Goal: Communication & Community: Answer question/provide support

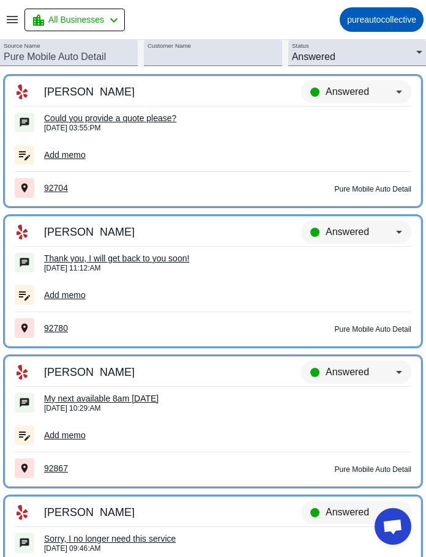
click at [118, 118] on div "Could you provide a quote please?" at bounding box center [227, 118] width 367 height 11
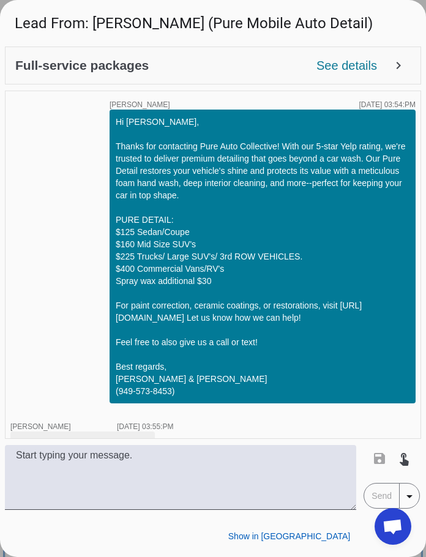
scroll to position [28, 0]
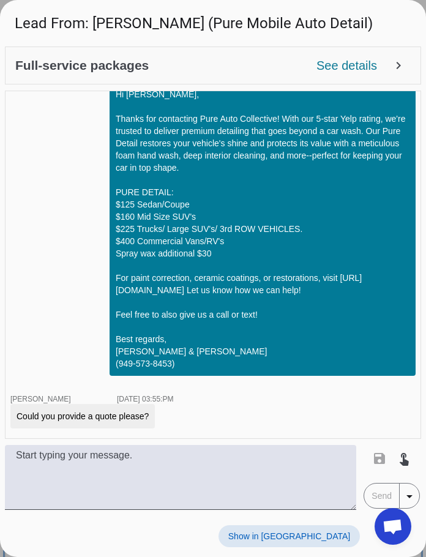
click at [173, 442] on div "Full-service packages See details expand_more timer close [PERSON_NAME] [DATE] …" at bounding box center [213, 278] width 416 height 463
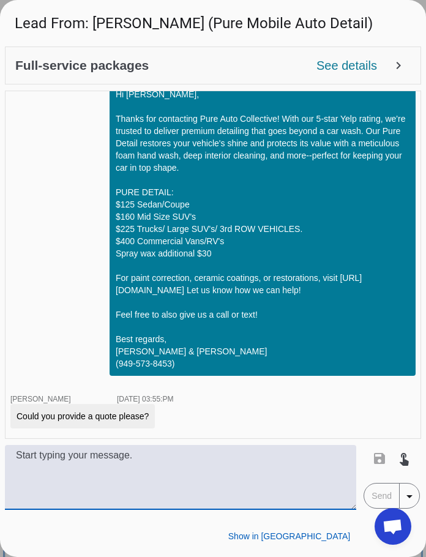
click at [173, 468] on textarea at bounding box center [180, 477] width 351 height 65
click at [116, 476] on textarea at bounding box center [180, 477] width 351 height 65
type textarea "whats the year make and model?"
click at [374, 505] on span "Send" at bounding box center [381, 495] width 35 height 24
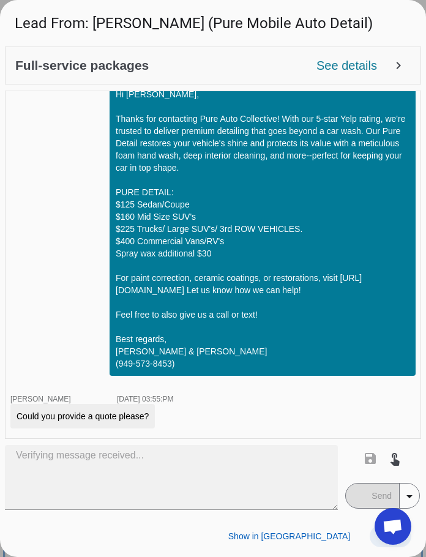
click at [370, 537] on span at bounding box center [391, 536] width 42 height 22
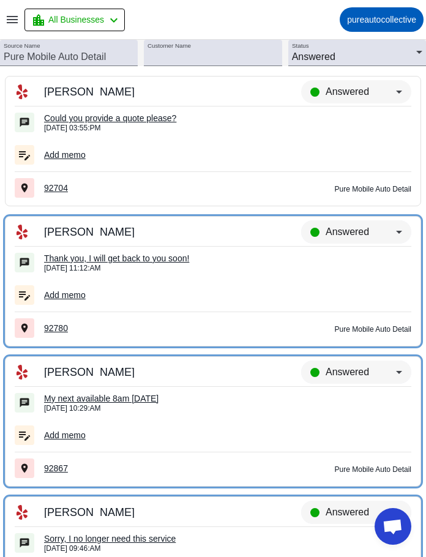
click at [149, 122] on div "Could you provide a quote please?" at bounding box center [227, 118] width 367 height 11
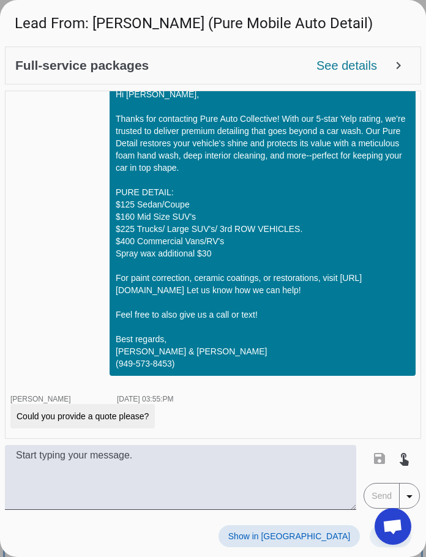
scroll to position [80, 0]
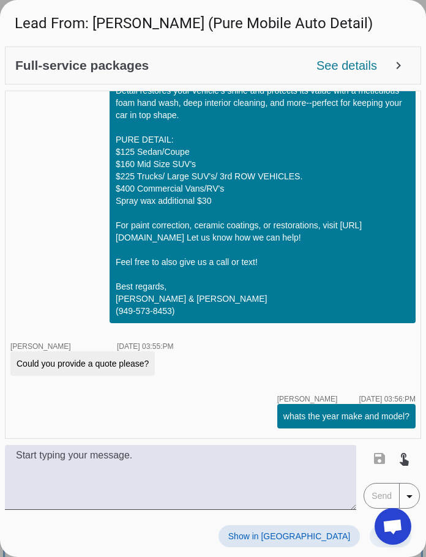
click at [373, 533] on span at bounding box center [391, 536] width 42 height 22
